Goal: Task Accomplishment & Management: Use online tool/utility

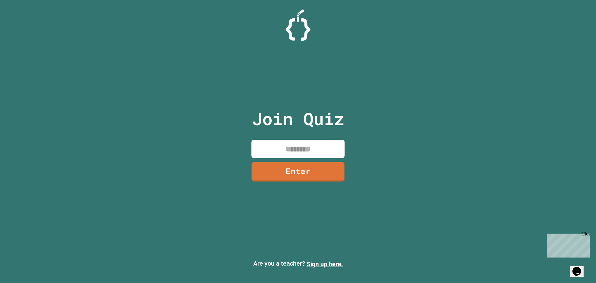
drag, startPoint x: 287, startPoint y: 147, endPoint x: 315, endPoint y: 140, distance: 28.7
click at [287, 147] on input at bounding box center [298, 149] width 93 height 18
click at [289, 144] on input at bounding box center [298, 149] width 93 height 18
type input "********"
click at [304, 171] on link "Enter" at bounding box center [298, 171] width 94 height 20
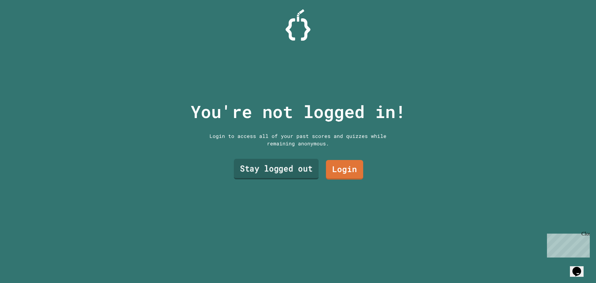
click at [283, 161] on link "Stay logged out" at bounding box center [276, 169] width 85 height 20
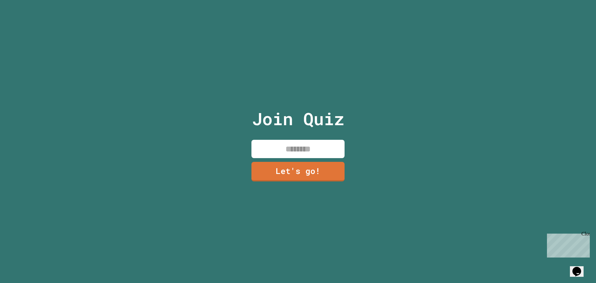
click at [286, 149] on input at bounding box center [298, 149] width 93 height 18
type input "******"
click at [292, 172] on link "Let's go!" at bounding box center [298, 171] width 93 height 20
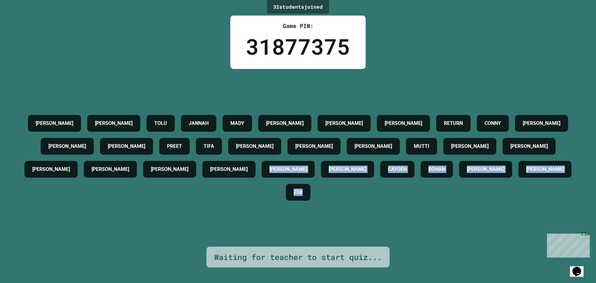
drag, startPoint x: 333, startPoint y: 195, endPoint x: 309, endPoint y: 179, distance: 29.1
click at [307, 173] on div "[PERSON_NAME] TOLU JANNAH [PERSON_NAME] [PERSON_NAME] RETURN [PERSON_NAME] [PER…" at bounding box center [298, 158] width 565 height 92
click at [357, 197] on div "[PERSON_NAME] TOLU JANNAH [PERSON_NAME] [PERSON_NAME] RETURN [PERSON_NAME] [PER…" at bounding box center [298, 158] width 565 height 92
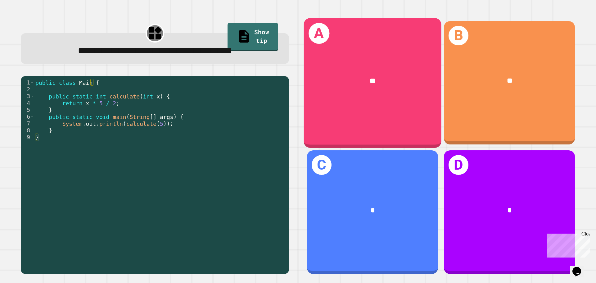
click at [349, 46] on div "A **" at bounding box center [373, 82] width 138 height 129
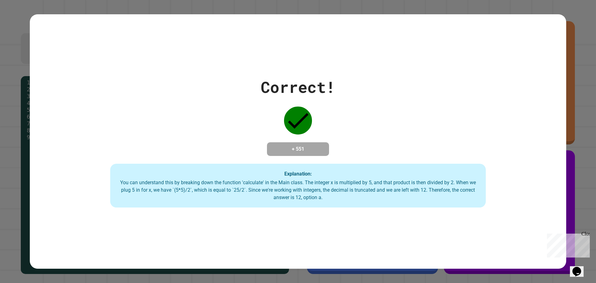
click at [415, 76] on div "Correct! + 551 Explanation: You can understand this by breaking down the functi…" at bounding box center [298, 141] width 537 height 132
click at [587, 234] on div "Close" at bounding box center [586, 235] width 8 height 8
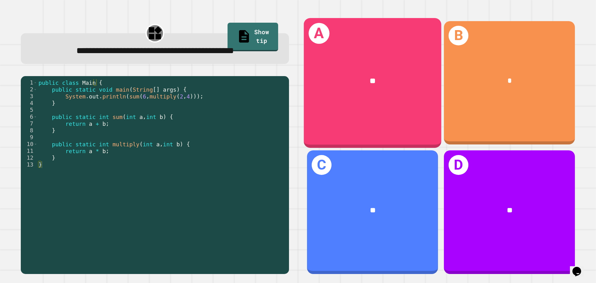
click at [385, 88] on div "**" at bounding box center [373, 81] width 138 height 42
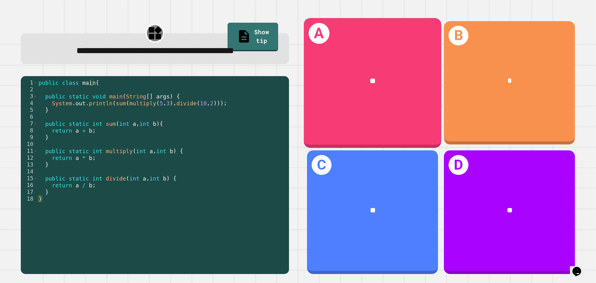
click at [341, 78] on div "**" at bounding box center [372, 80] width 107 height 11
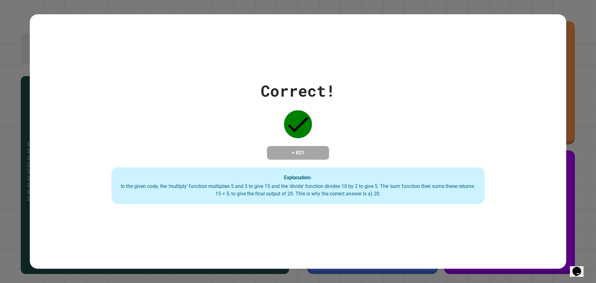
drag, startPoint x: 352, startPoint y: 75, endPoint x: 267, endPoint y: 142, distance: 108.4
click at [284, 104] on div "Correct! + 821 Explanation: In the given code, the 'multiply' function multipli…" at bounding box center [298, 141] width 533 height 125
click at [289, 146] on div "+ 821" at bounding box center [298, 153] width 62 height 14
click at [201, 157] on div "Correct! + 821 Explanation: In the given code, the 'multiply' function multipli…" at bounding box center [298, 141] width 533 height 125
click at [495, 173] on div "Correct! + 821 Explanation: In the given code, the 'multiply' function multipli…" at bounding box center [298, 141] width 533 height 125
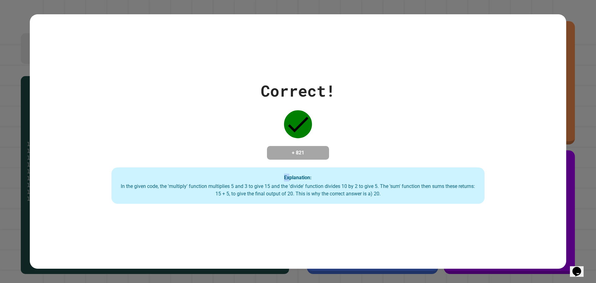
drag, startPoint x: 161, startPoint y: 177, endPoint x: 459, endPoint y: 175, distance: 297.2
click at [422, 175] on div "Explanation: In the given code, the 'multiply' function multiplies 5 and 3 to g…" at bounding box center [297, 185] width 373 height 37
drag, startPoint x: 321, startPoint y: 186, endPoint x: 421, endPoint y: 129, distance: 114.7
click at [396, 152] on div "Correct! + 821 Explanation: In the given code, the 'multiply' function multipli…" at bounding box center [298, 141] width 533 height 125
drag, startPoint x: 200, startPoint y: 235, endPoint x: 243, endPoint y: 194, distance: 59.1
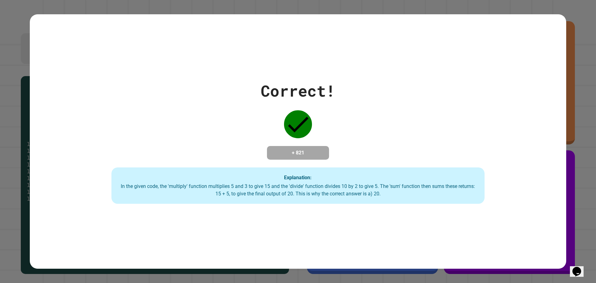
click at [337, 167] on div "Correct! + 821 Explanation: In the given code, the 'multiply' function multipli…" at bounding box center [298, 141] width 537 height 255
drag, startPoint x: 243, startPoint y: 194, endPoint x: 260, endPoint y: 178, distance: 24.0
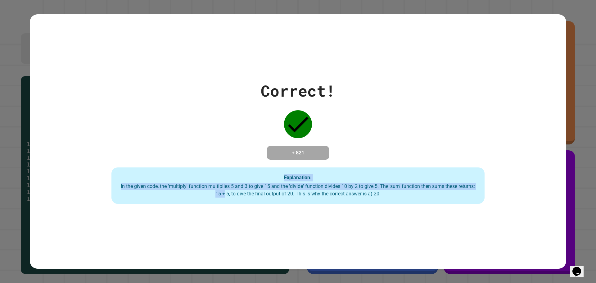
click at [234, 100] on div "Correct! + 821 Explanation: In the given code, the 'multiply' function multipli…" at bounding box center [298, 141] width 533 height 125
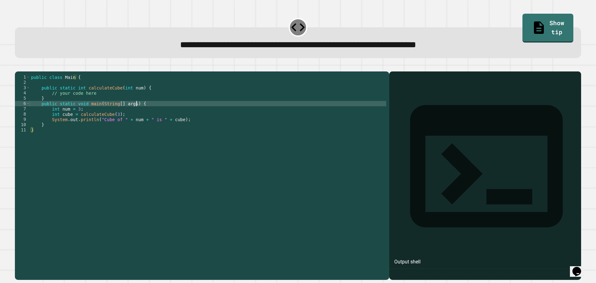
click at [193, 111] on div "public class Main { public static int calculateCube ( int num ) { // your code …" at bounding box center [208, 170] width 356 height 190
click at [192, 122] on div "public class Main { public static int calculateCube ( int num ) { // your code …" at bounding box center [208, 170] width 356 height 190
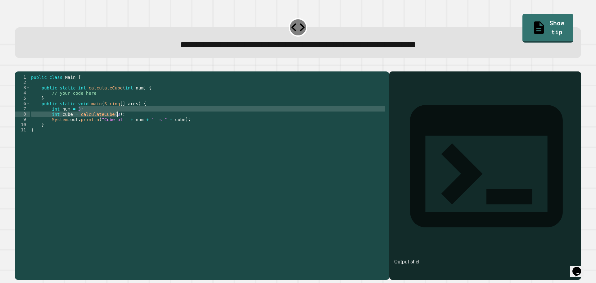
click at [192, 122] on div "public class Main { public static int calculateCube ( int num ) { // your code …" at bounding box center [208, 164] width 356 height 179
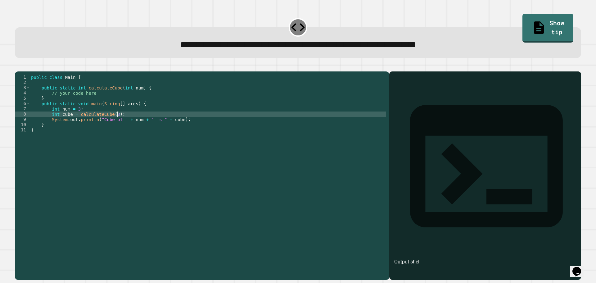
click at [192, 123] on div "public class Main { public static int calculateCube ( int num ) { // your code …" at bounding box center [208, 170] width 356 height 190
drag, startPoint x: 189, startPoint y: 118, endPoint x: 189, endPoint y: 138, distance: 19.3
click at [188, 124] on div "public class Main { public static int calculateCube ( int num ) { // your code …" at bounding box center [208, 170] width 356 height 190
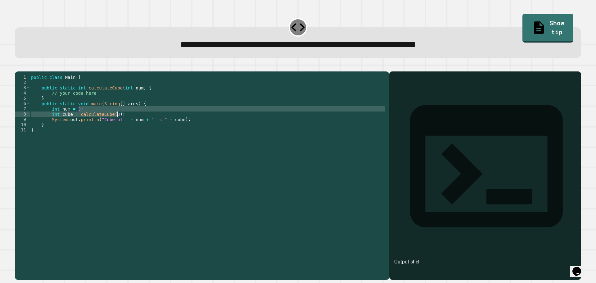
click at [190, 143] on div "public class Main { public static int calculateCube ( int num ) { // your code …" at bounding box center [208, 170] width 356 height 190
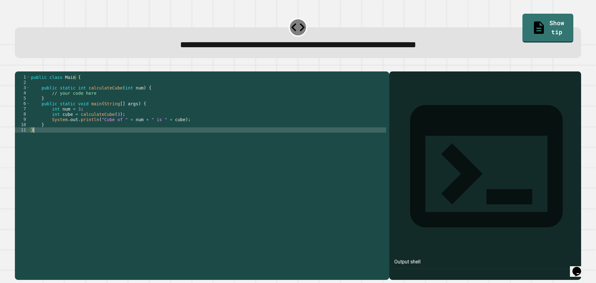
click at [222, 130] on div "public class Main { public static int calculateCube ( int num ) { // your code …" at bounding box center [208, 170] width 356 height 190
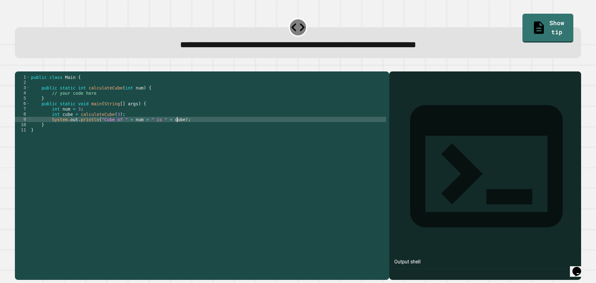
type textarea "**********"
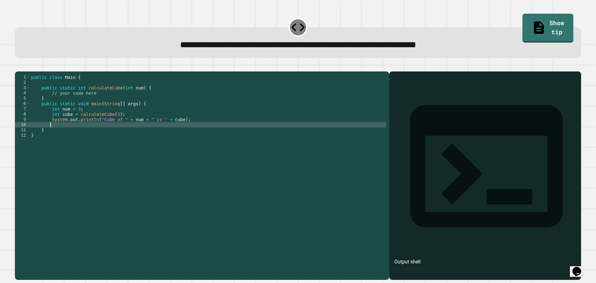
scroll to position [0, 1]
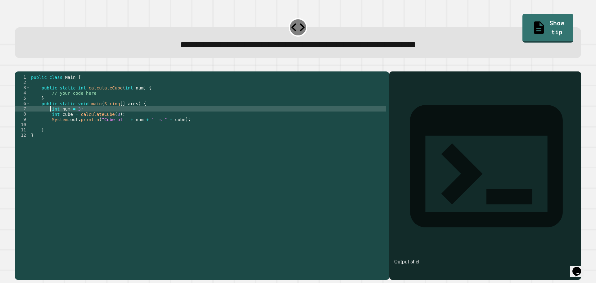
type textarea "**********"
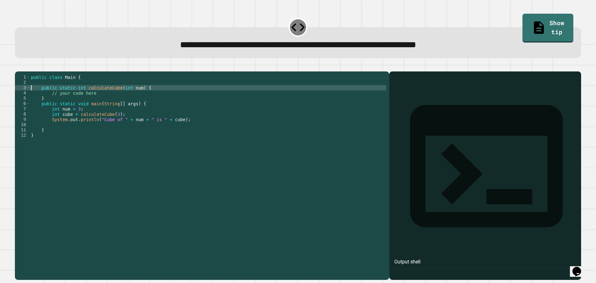
type textarea "**********"
click at [98, 103] on div "public class Main { public static int calculateCube ( int num ) { // your code …" at bounding box center [208, 170] width 356 height 190
type textarea "**********"
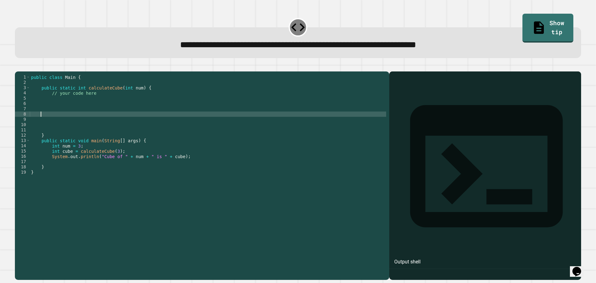
click at [46, 72] on icon "button" at bounding box center [43, 69] width 5 height 5
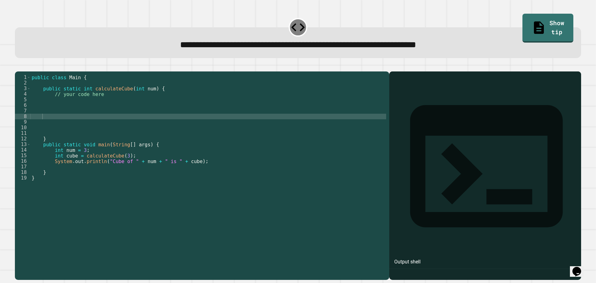
click at [46, 72] on icon "button" at bounding box center [43, 69] width 5 height 5
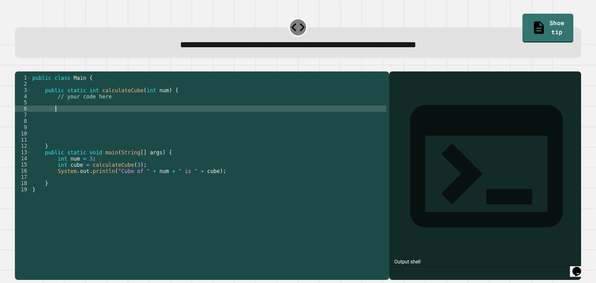
click at [57, 121] on div "public class Main { public static int calculateCube ( int num ) { // your code …" at bounding box center [208, 187] width 355 height 224
click at [18, 66] on icon "button" at bounding box center [18, 66] width 0 height 0
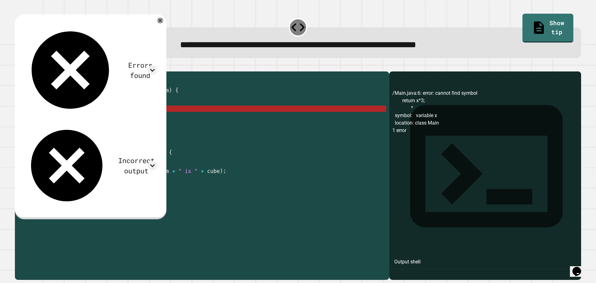
click at [84, 119] on div "public class Main { public static int calculateCube ( int num ) { // your code …" at bounding box center [208, 187] width 355 height 224
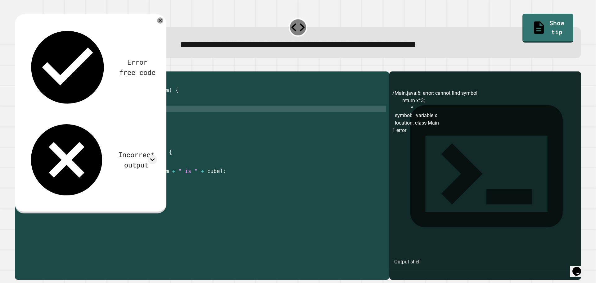
scroll to position [0, 3]
click at [18, 66] on icon "button" at bounding box center [18, 66] width 0 height 0
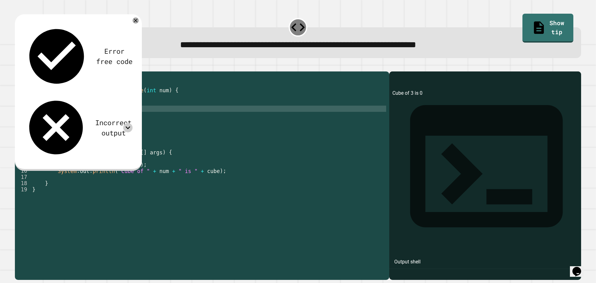
click at [124, 123] on icon at bounding box center [127, 127] width 9 height 9
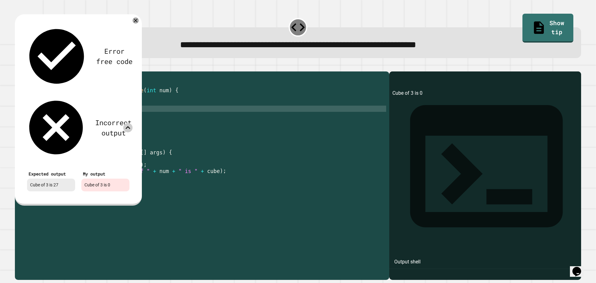
click at [127, 126] on icon at bounding box center [128, 127] width 5 height 3
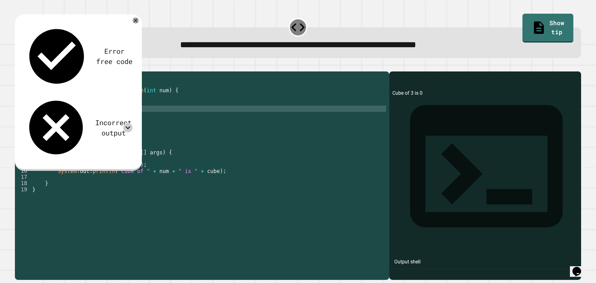
click at [89, 118] on div "public class Main { public static int calculateCube ( int num ) { // your code …" at bounding box center [208, 187] width 355 height 224
click at [90, 117] on div "public class Main { public static int calculateCube ( int num ) { // your code …" at bounding box center [208, 187] width 355 height 224
click at [88, 117] on div "public class Main { public static int calculateCube ( int num ) { // your code …" at bounding box center [208, 187] width 355 height 224
type textarea "**********"
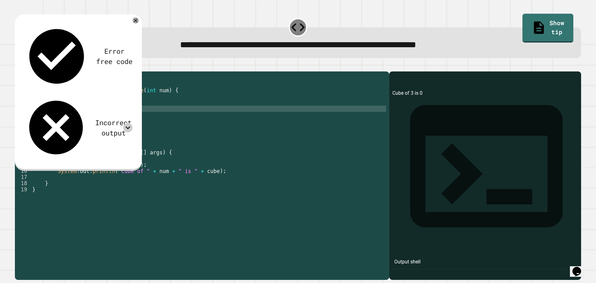
click at [18, 66] on icon "button" at bounding box center [18, 66] width 0 height 0
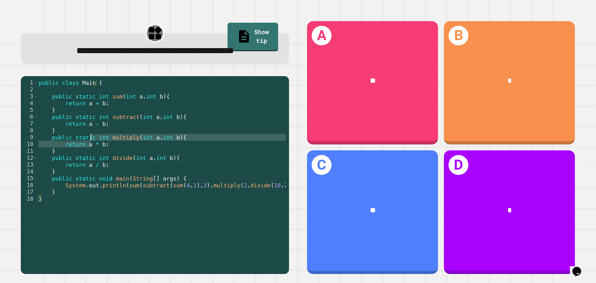
drag, startPoint x: 89, startPoint y: 156, endPoint x: 93, endPoint y: 150, distance: 7.4
click at [90, 153] on div "public class Main { public static int sum ( int a , int b ) { return a + b ; } …" at bounding box center [167, 164] width 261 height 171
drag, startPoint x: 83, startPoint y: 124, endPoint x: 83, endPoint y: 114, distance: 9.9
click at [83, 124] on div "public class Main { public static int sum ( int a , int b ) { return a + b ; } …" at bounding box center [167, 164] width 261 height 171
click at [38, 104] on div "public class Main { public static int sum ( int a , int b ) { return a + b ; } …" at bounding box center [167, 164] width 261 height 171
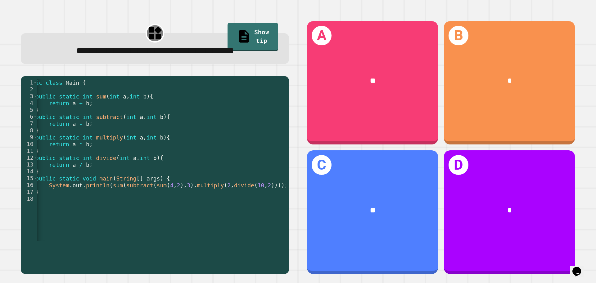
scroll to position [0, 0]
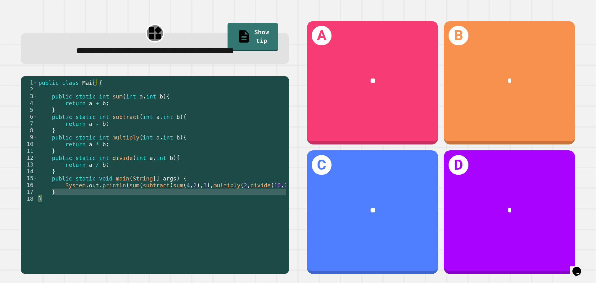
drag, startPoint x: 216, startPoint y: 210, endPoint x: 214, endPoint y: 215, distance: 5.7
click at [214, 215] on div "public class Main { public static int sum ( int a , int b ) { return a + b ; } …" at bounding box center [167, 164] width 261 height 171
click at [175, 217] on div "public class Main { public static int sum ( int a , int b ) { return a + b ; } …" at bounding box center [161, 160] width 249 height 162
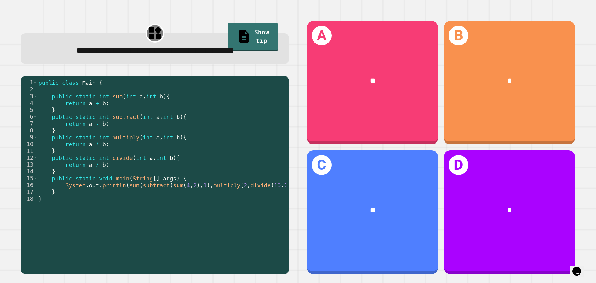
drag, startPoint x: 213, startPoint y: 200, endPoint x: 187, endPoint y: 202, distance: 26.1
drag, startPoint x: 187, startPoint y: 202, endPoint x: 174, endPoint y: 209, distance: 14.2
click at [174, 208] on div "public class Main { public static int sum ( int a , int b ) { return a + b ; } …" at bounding box center [167, 164] width 261 height 171
drag, startPoint x: 195, startPoint y: 251, endPoint x: 207, endPoint y: 254, distance: 12.7
click at [207, 241] on div at bounding box center [159, 238] width 244 height 6
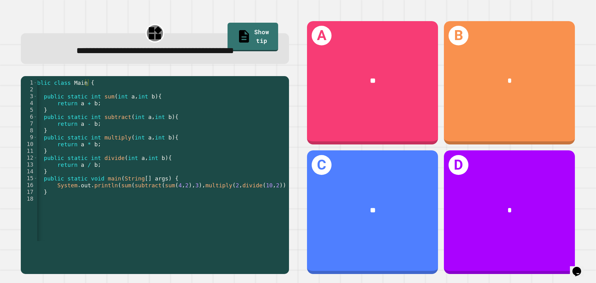
scroll to position [0, 16]
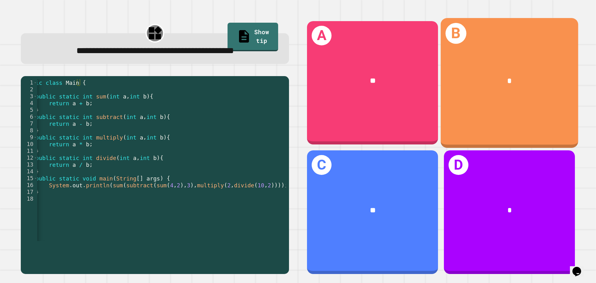
click at [516, 78] on div "*" at bounding box center [509, 80] width 107 height 11
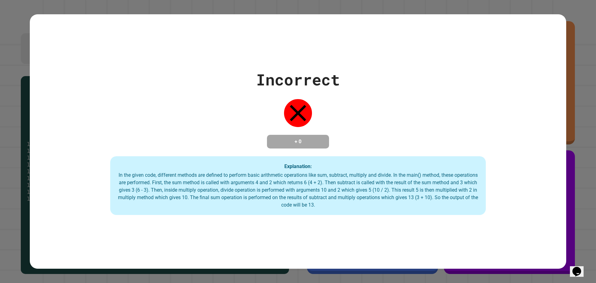
drag, startPoint x: 380, startPoint y: 164, endPoint x: 377, endPoint y: 166, distance: 3.5
click at [380, 164] on div "Explanation: In the given code, different methods are defined to perform basic …" at bounding box center [298, 185] width 376 height 59
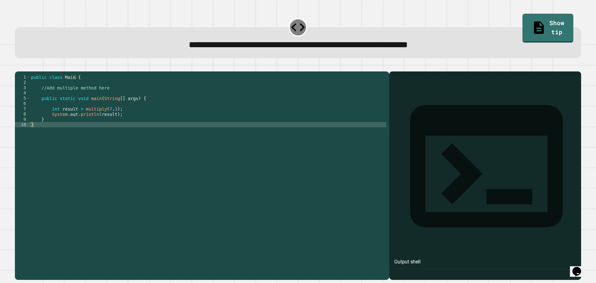
click at [159, 110] on div "public class Main { //Add multiple method here public static void main ( String…" at bounding box center [208, 170] width 356 height 190
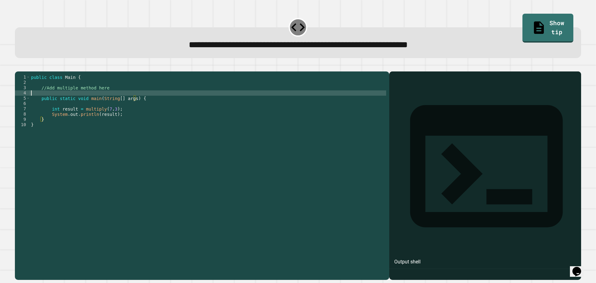
click at [143, 103] on div "public class Main { //Add multiple method here public static void main ( String…" at bounding box center [208, 170] width 356 height 190
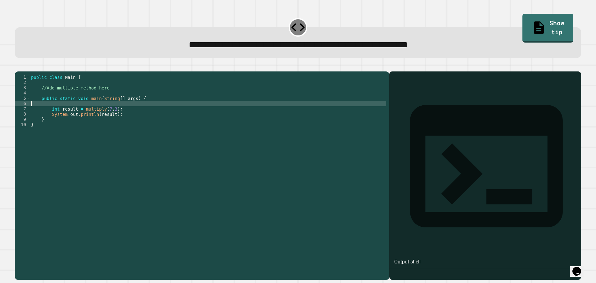
click at [143, 111] on div "public class Main { //Add multiple method here public static void main ( String…" at bounding box center [208, 170] width 356 height 190
click at [143, 108] on div "public class Main { //Add multiple method here public static void main ( String…" at bounding box center [208, 170] width 356 height 190
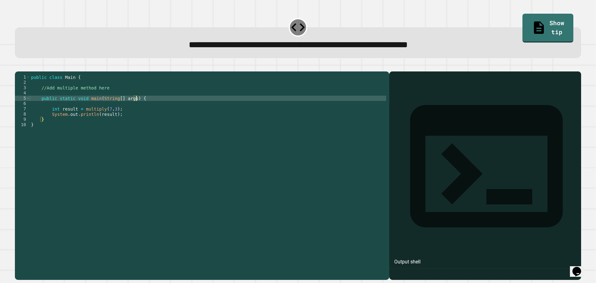
click at [124, 90] on div "public class Main { //Add multiple method here public static void main ( String…" at bounding box center [208, 170] width 356 height 190
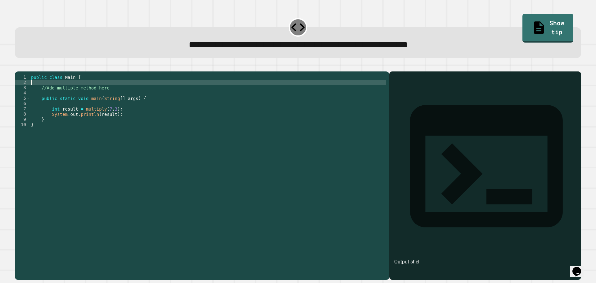
click at [122, 96] on div "public class Main { //Add multiple method here public static void main ( String…" at bounding box center [208, 170] width 356 height 190
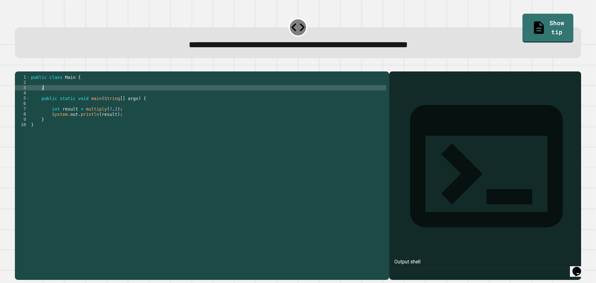
type textarea "*"
type textarea "**********"
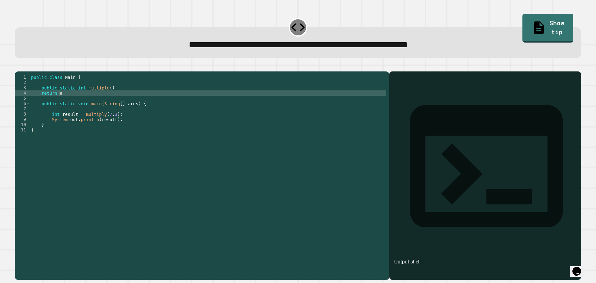
scroll to position [0, 2]
click at [23, 72] on icon "button" at bounding box center [21, 70] width 3 height 4
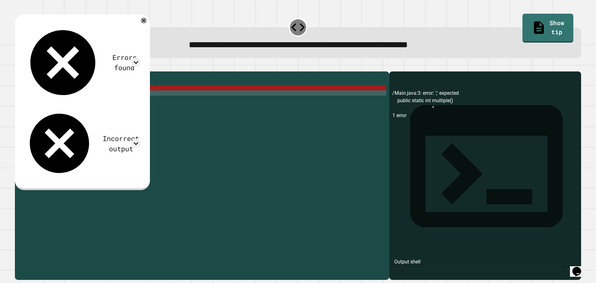
click at [112, 99] on div "public class Main { public static int multiple ( ) return a * b public static v…" at bounding box center [208, 170] width 356 height 190
click at [75, 102] on div "public class Main { public static int multiple ( ) return a * b public static v…" at bounding box center [208, 170] width 356 height 190
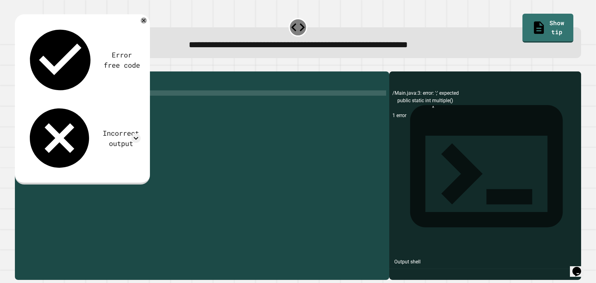
click at [134, 102] on div "Incorrect output" at bounding box center [82, 137] width 117 height 71
click at [141, 134] on icon at bounding box center [135, 138] width 9 height 9
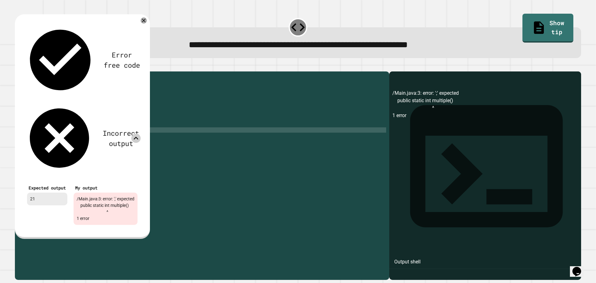
click at [98, 163] on div "public class Main { public static int multiple ( ) return a * b ; public static…" at bounding box center [208, 170] width 356 height 190
click at [146, 21] on icon at bounding box center [144, 20] width 4 height 4
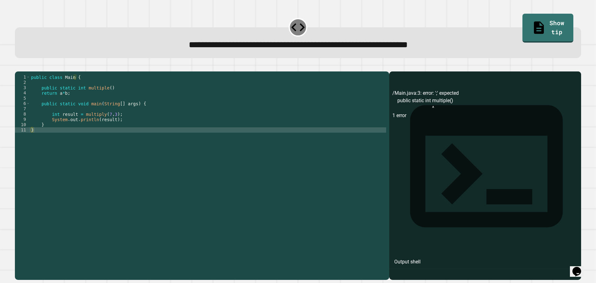
click at [18, 66] on icon "button" at bounding box center [18, 66] width 0 height 0
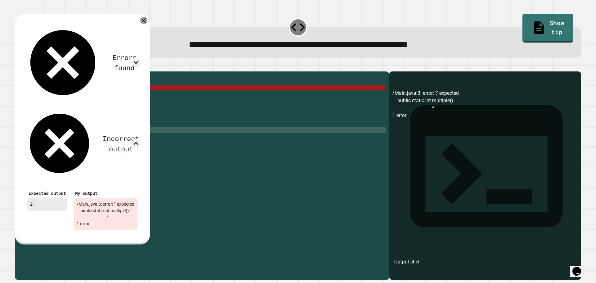
click at [148, 21] on icon at bounding box center [143, 20] width 7 height 7
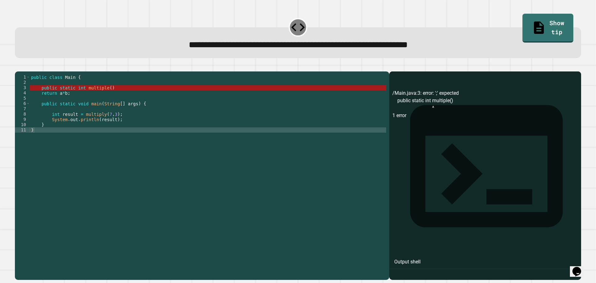
click at [102, 97] on div "public class Main { public static int multiple ( ) return a * b ; public static…" at bounding box center [208, 170] width 356 height 190
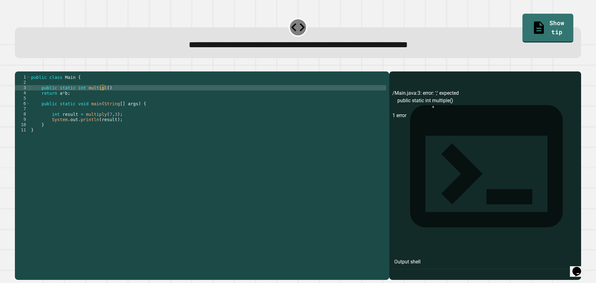
click at [23, 71] on icon "button" at bounding box center [21, 70] width 3 height 4
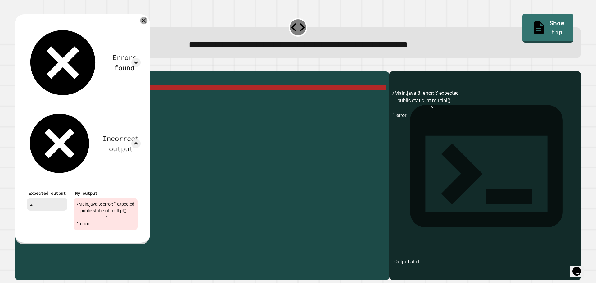
click at [148, 23] on icon at bounding box center [143, 20] width 7 height 7
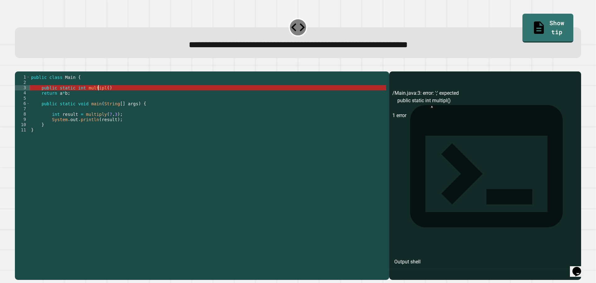
click at [99, 97] on div "public class Main { public static int multipl ( ) return a * b ; public static …" at bounding box center [208, 170] width 356 height 190
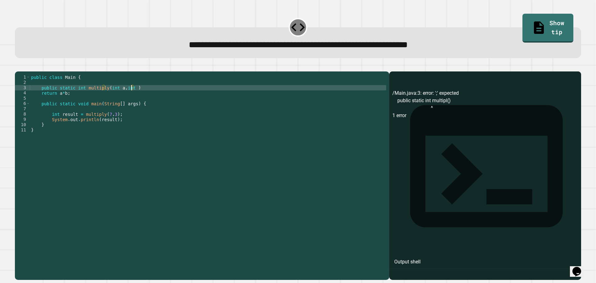
scroll to position [0, 7]
click at [142, 98] on div "public class Main { public static int multiply ( int a , int b ) return a * b ;…" at bounding box center [208, 170] width 356 height 190
type textarea "**********"
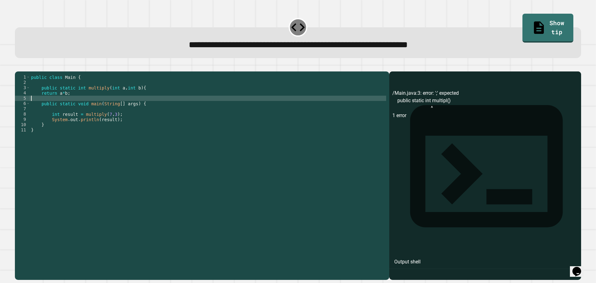
scroll to position [0, 0]
type textarea "*"
click at [18, 66] on icon "button" at bounding box center [18, 66] width 0 height 0
